Goal: Task Accomplishment & Management: Manage account settings

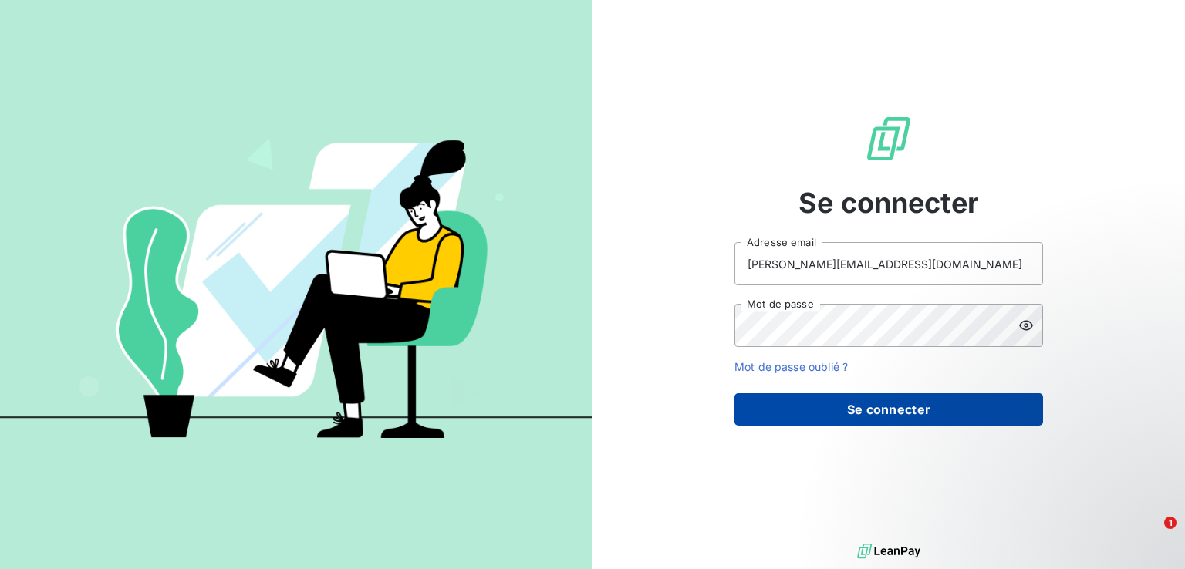
click at [901, 400] on button "Se connecter" at bounding box center [889, 410] width 309 height 32
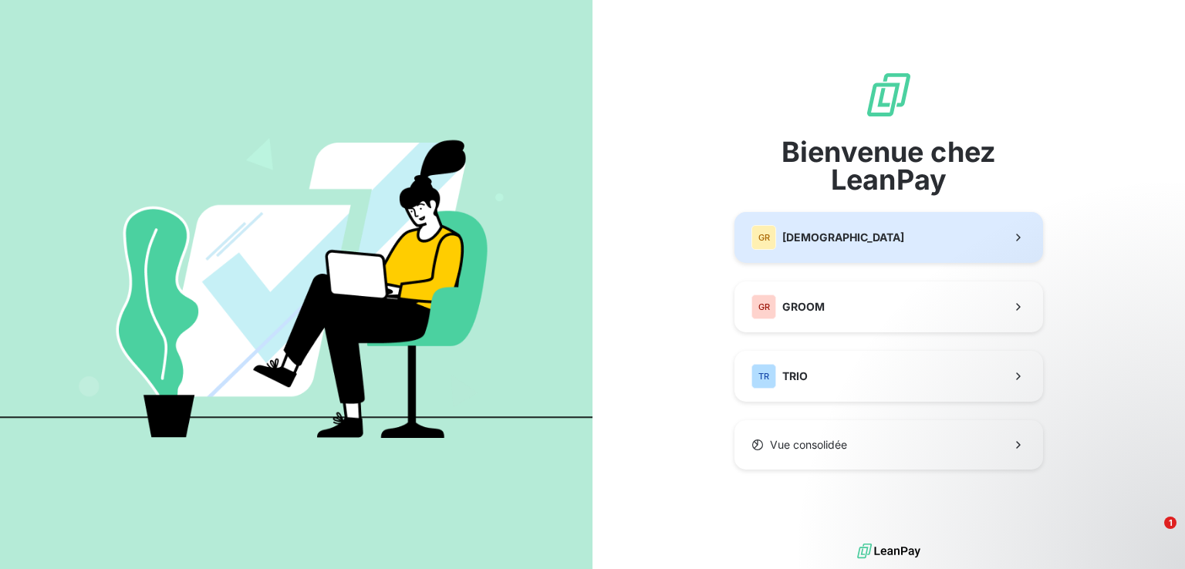
click at [1016, 225] on button "GR GREENWISHES" at bounding box center [889, 237] width 309 height 51
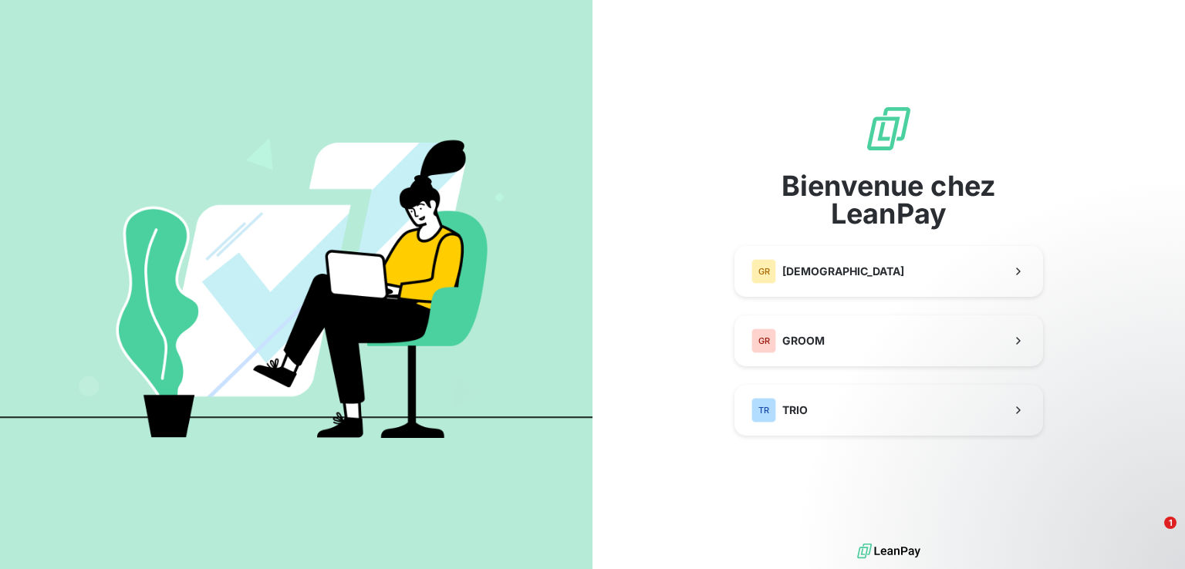
click at [804, 263] on div "Bienvenue chez LeanPay GR GREENWISHES GR GROOM TR TRIO" at bounding box center [889, 270] width 309 height 332
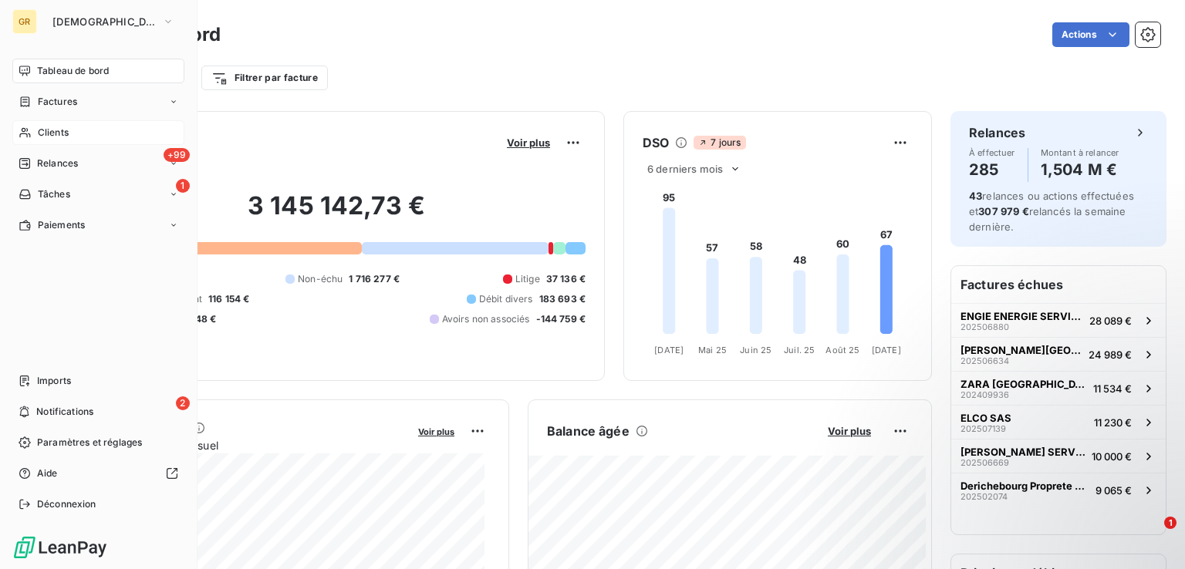
click at [56, 136] on span "Clients" at bounding box center [53, 133] width 31 height 14
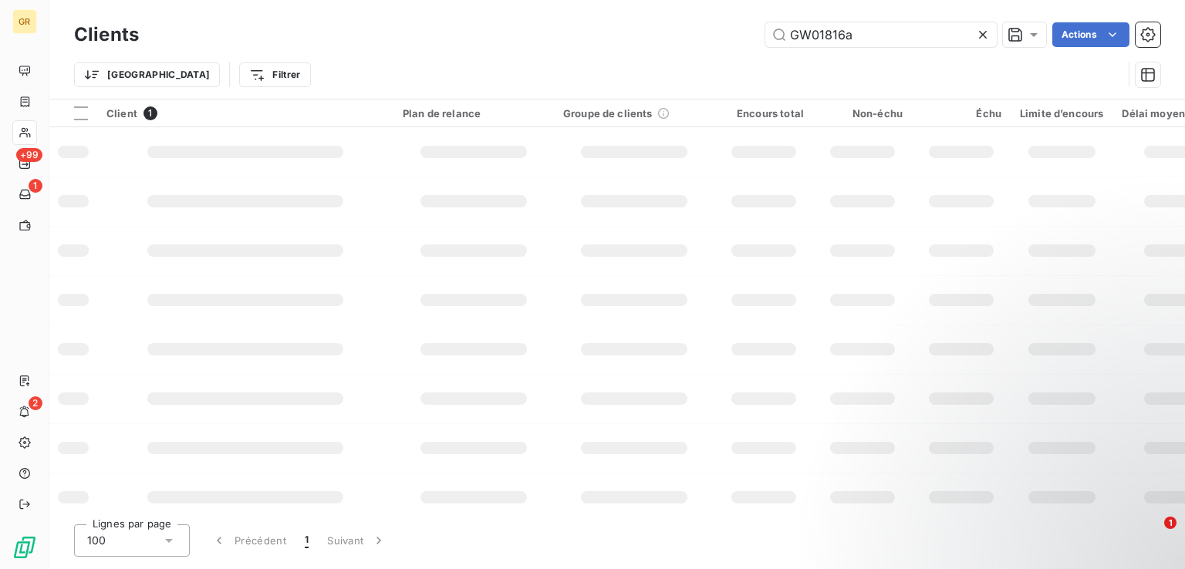
drag, startPoint x: 870, startPoint y: 35, endPoint x: 750, endPoint y: 23, distance: 120.9
click at [750, 23] on div "GW01816a Actions" at bounding box center [658, 34] width 1003 height 25
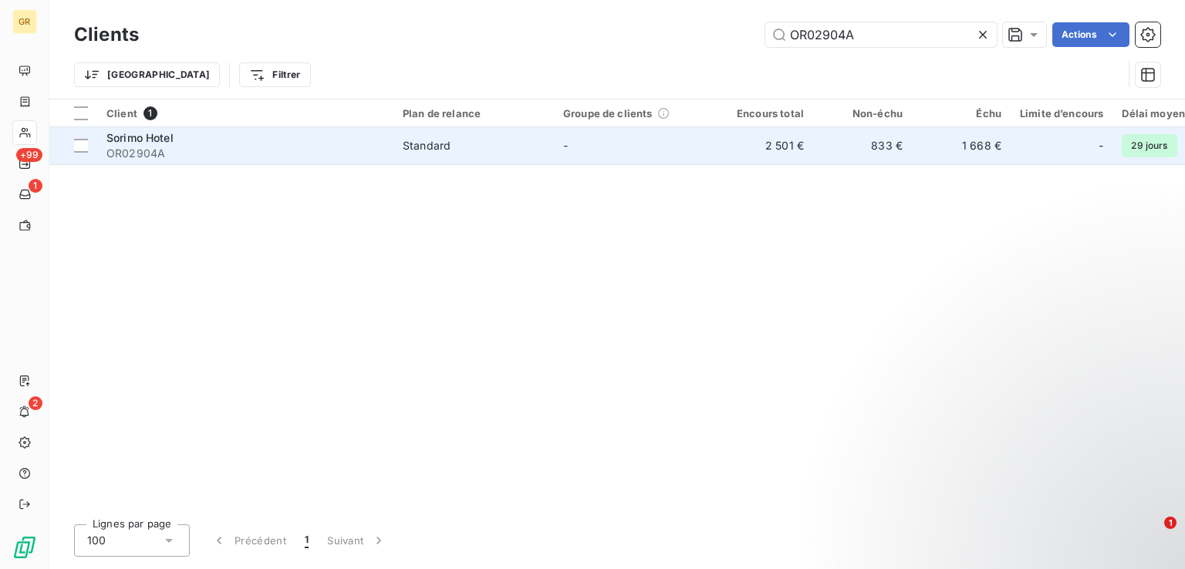
type input "OR02904A"
click at [284, 149] on span "OR02904A" at bounding box center [245, 153] width 278 height 15
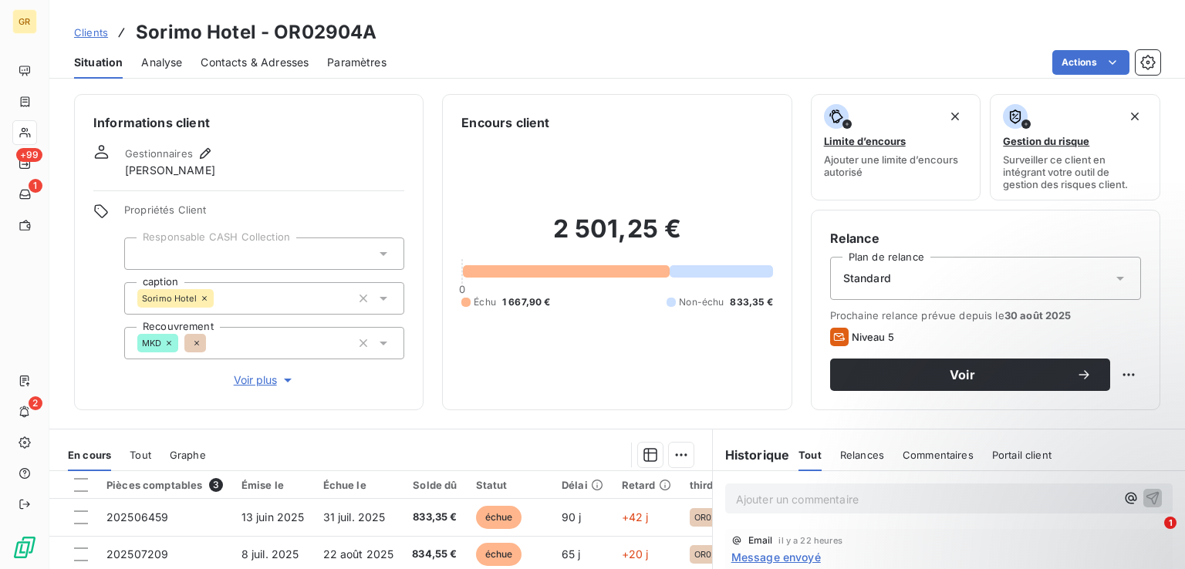
click at [255, 62] on span "Contacts & Adresses" at bounding box center [255, 62] width 108 height 15
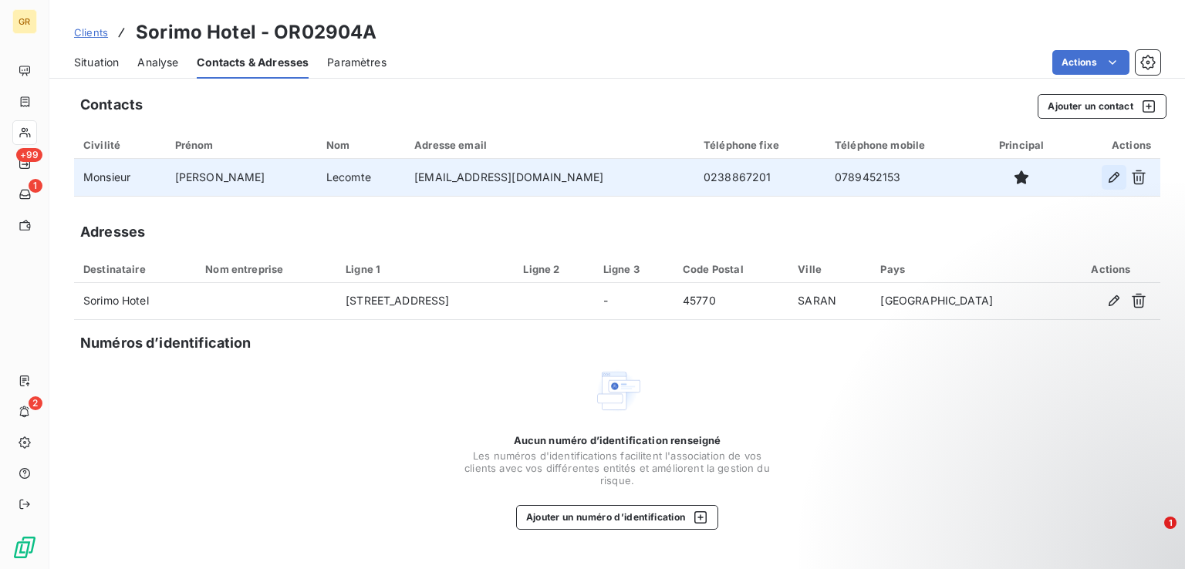
click at [1108, 172] on icon "button" at bounding box center [1113, 177] width 15 height 15
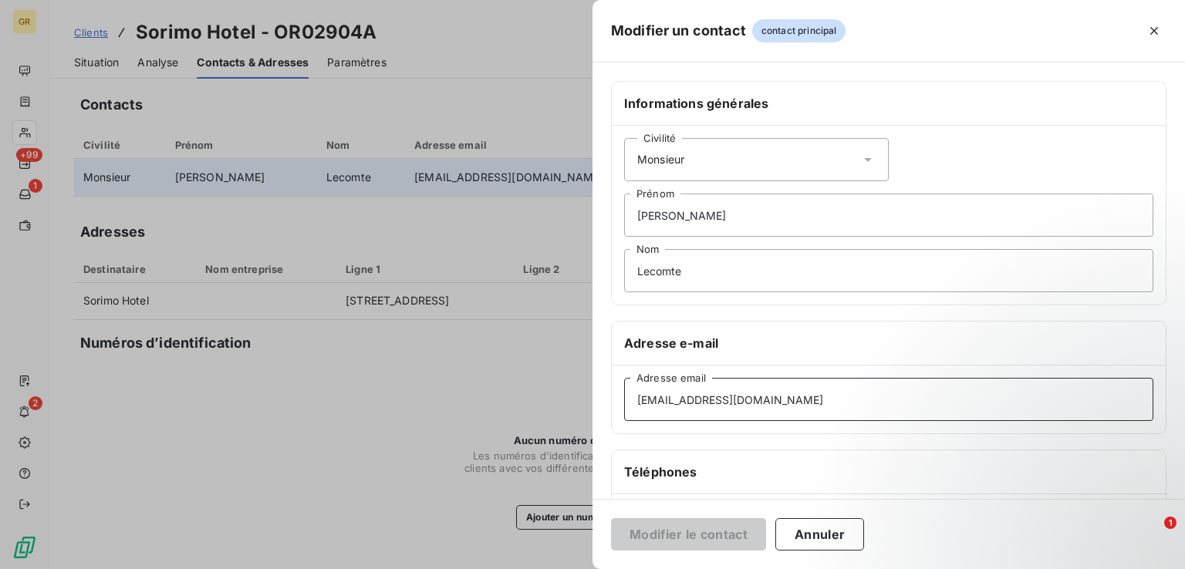
drag, startPoint x: 752, startPoint y: 400, endPoint x: 562, endPoint y: 389, distance: 190.2
click at [562, 569] on div "Modifier un contact contact principal Informations générales Civilité Monsieur …" at bounding box center [592, 569] width 1185 height 0
paste input "[EMAIL_ADDRESS][DOMAIN_NAME]"
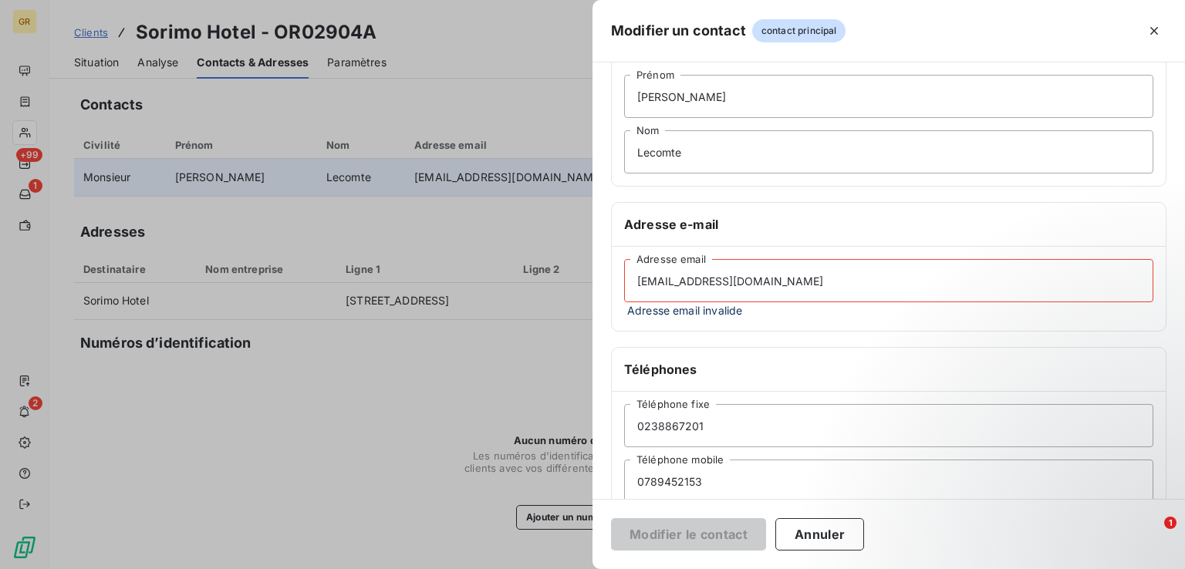
scroll to position [281, 0]
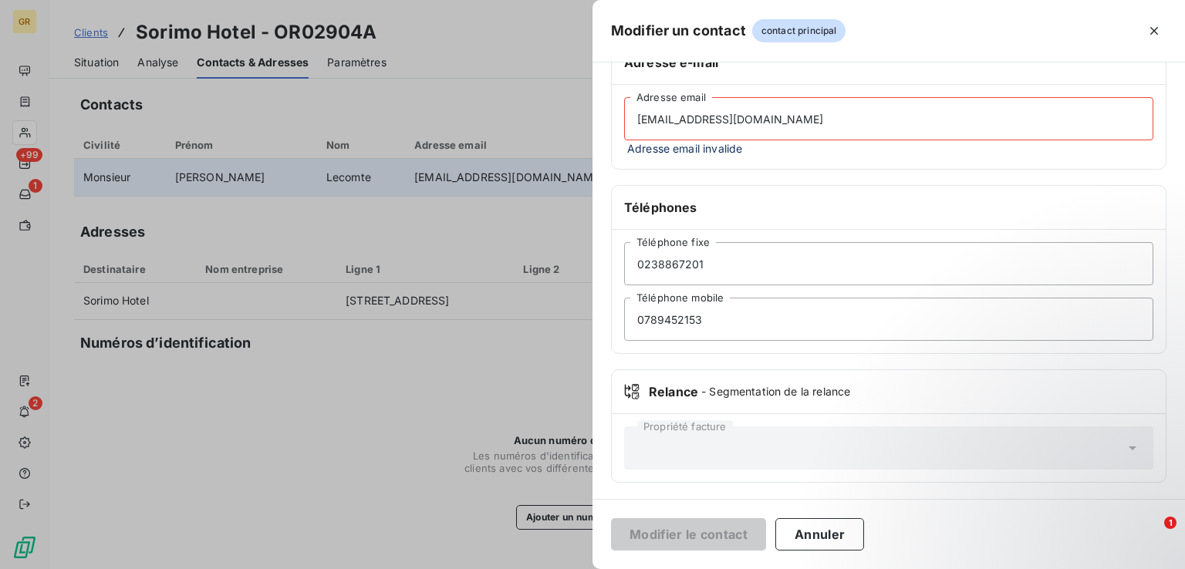
click at [779, 120] on input "[EMAIL_ADDRESS][DOMAIN_NAME]" at bounding box center [888, 118] width 529 height 43
drag, startPoint x: 932, startPoint y: 541, endPoint x: 942, endPoint y: 542, distance: 10.1
click at [933, 541] on div "Modifier le contact Annuler" at bounding box center [889, 534] width 593 height 70
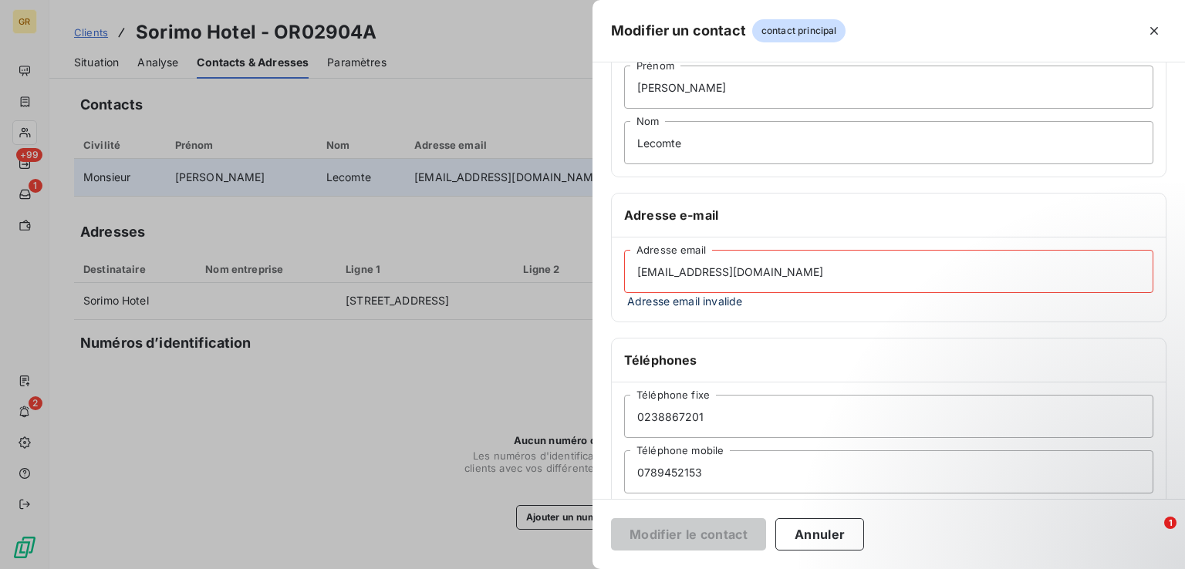
scroll to position [154, 0]
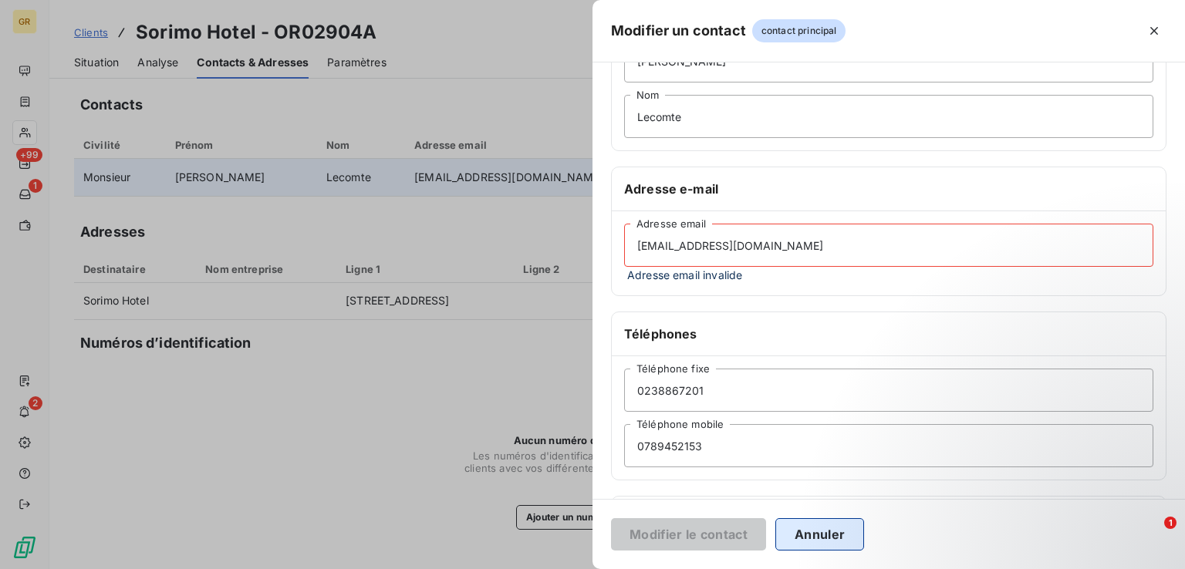
click at [826, 534] on button "Annuler" at bounding box center [819, 535] width 89 height 32
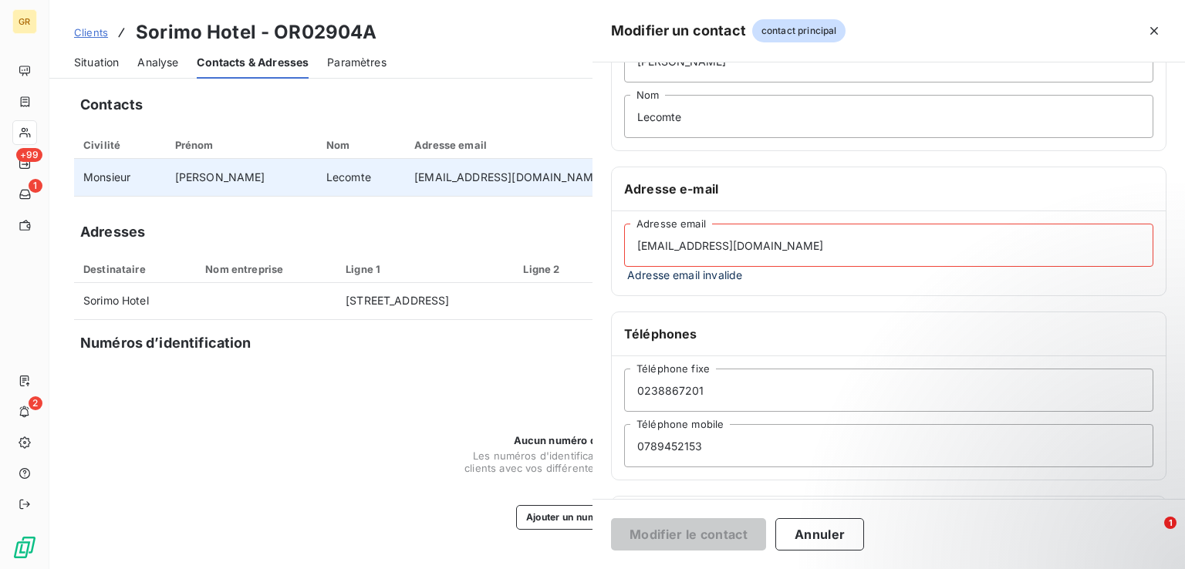
type input "[EMAIL_ADDRESS][DOMAIN_NAME]"
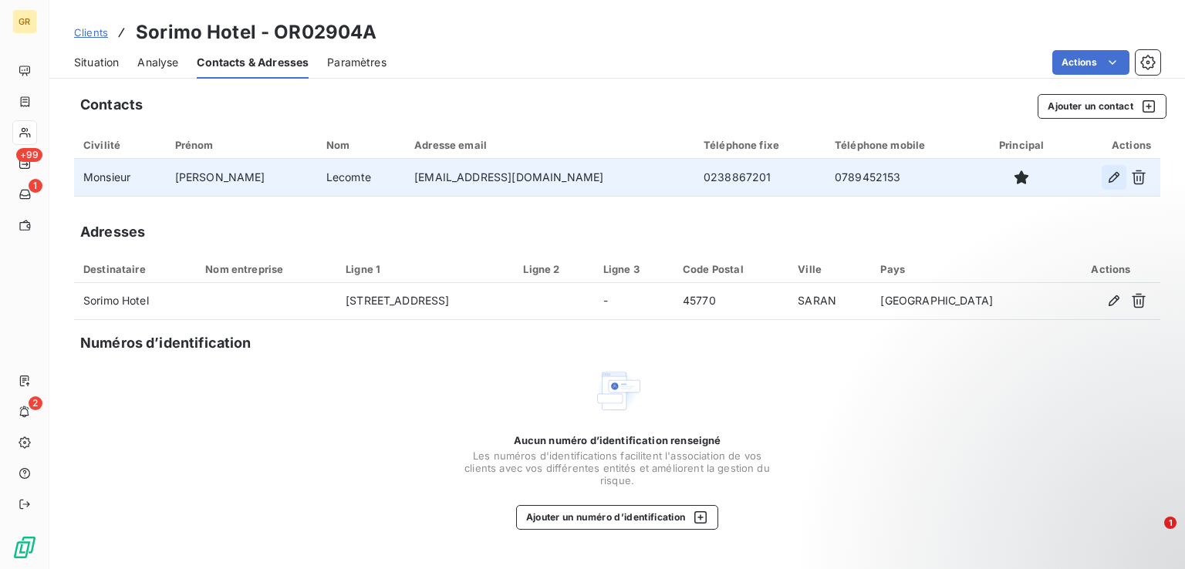
click at [1108, 176] on icon "button" at bounding box center [1113, 177] width 15 height 15
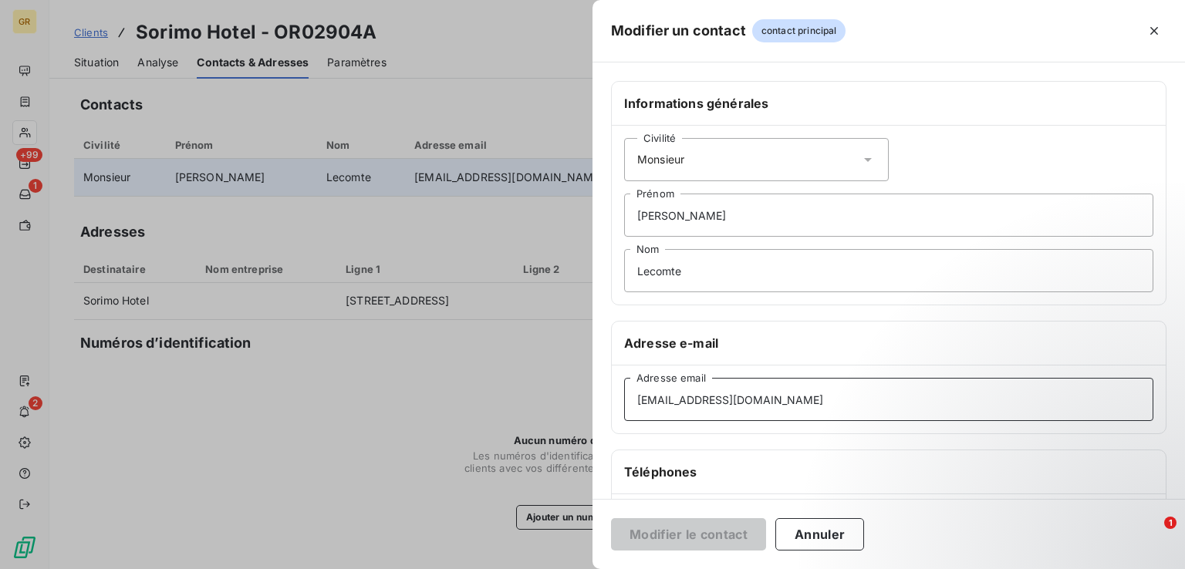
drag, startPoint x: 753, startPoint y: 401, endPoint x: 535, endPoint y: 421, distance: 219.2
click at [539, 569] on div "Modifier un contact contact principal Informations générales Civilité Monsieur …" at bounding box center [592, 569] width 1185 height 0
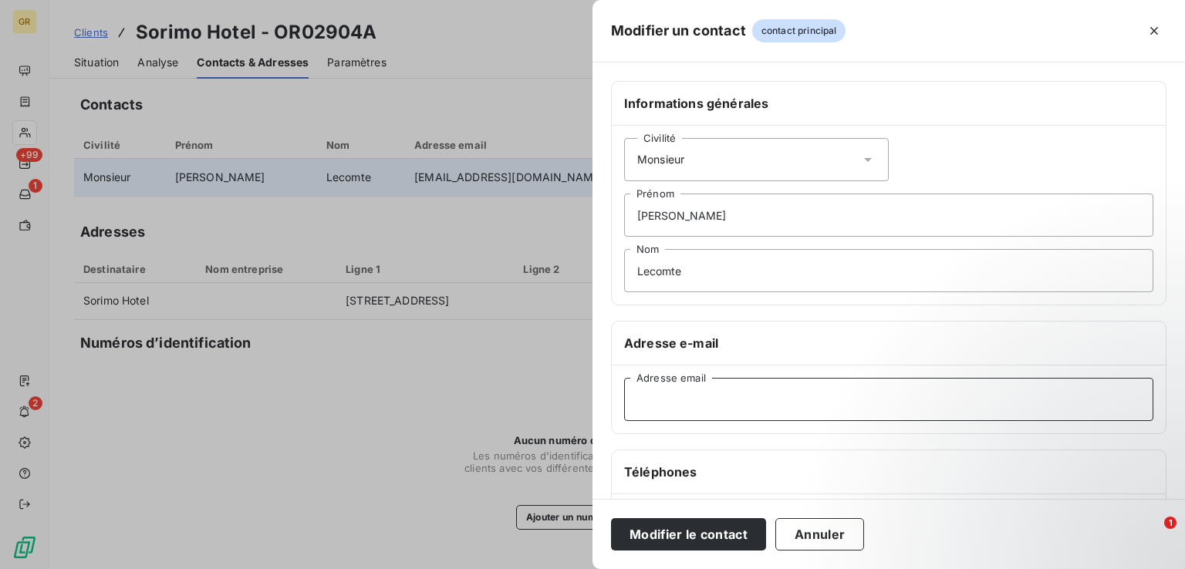
paste input "[EMAIL_ADDRESS][DOMAIN_NAME]"
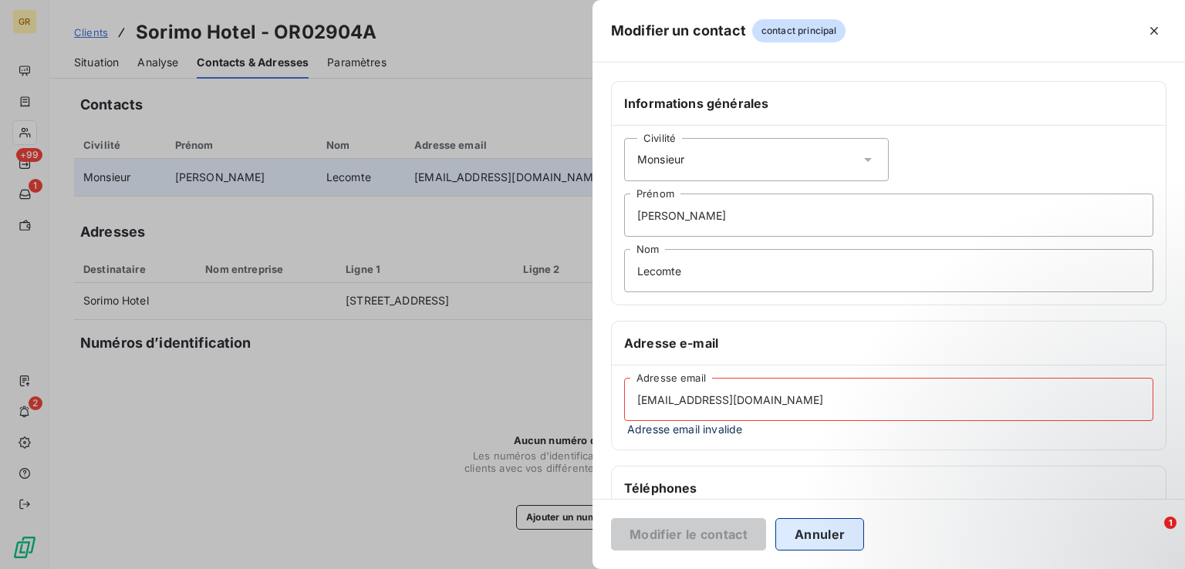
click at [814, 534] on button "Annuler" at bounding box center [819, 535] width 89 height 32
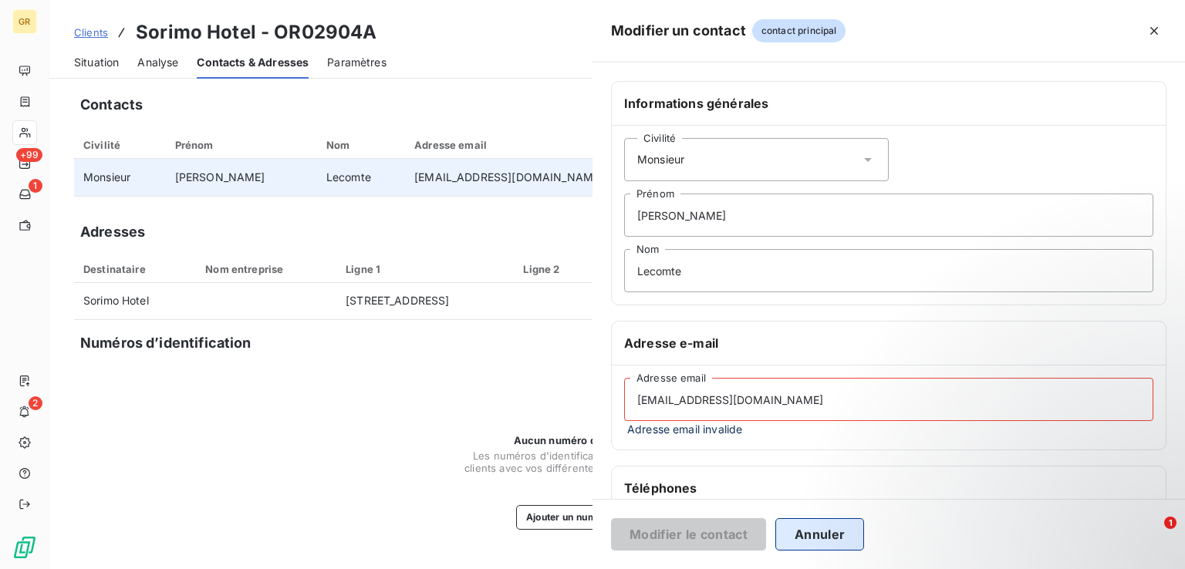
type input "[EMAIL_ADDRESS][DOMAIN_NAME]"
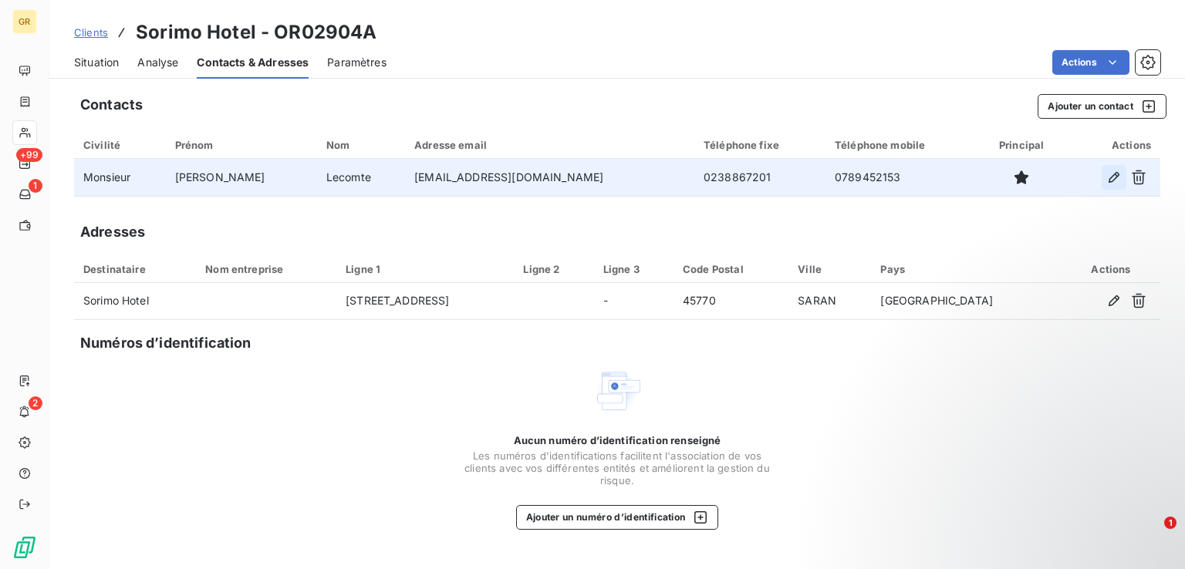
click at [1114, 177] on icon "button" at bounding box center [1113, 177] width 15 height 15
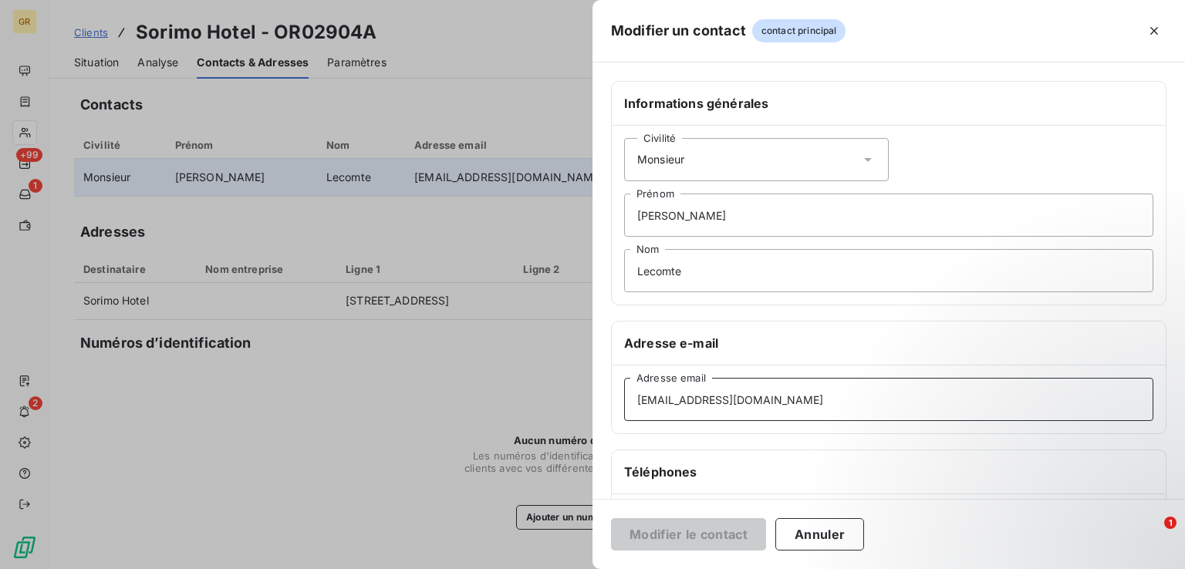
click at [670, 400] on input "[EMAIL_ADDRESS][DOMAIN_NAME]" at bounding box center [888, 399] width 529 height 43
type input "[EMAIL_ADDRESS][DOMAIN_NAME]"
click at [684, 529] on button "Modifier le contact" at bounding box center [688, 535] width 155 height 32
